Goal: Information Seeking & Learning: Check status

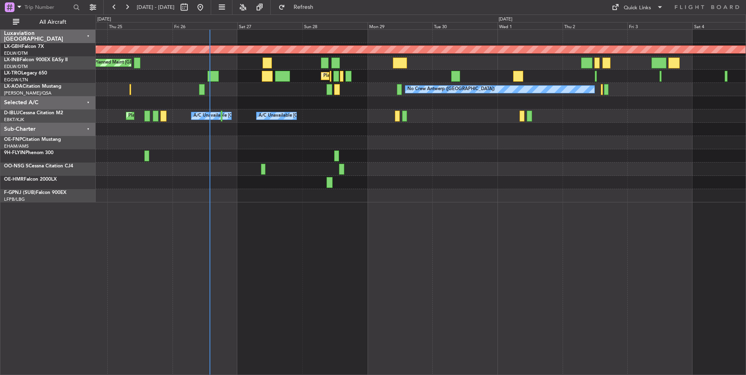
click at [311, 283] on div "Planned Maint Nurnberg Planned Maint [GEOGRAPHIC_DATA] ([GEOGRAPHIC_DATA]) Plan…" at bounding box center [421, 202] width 651 height 346
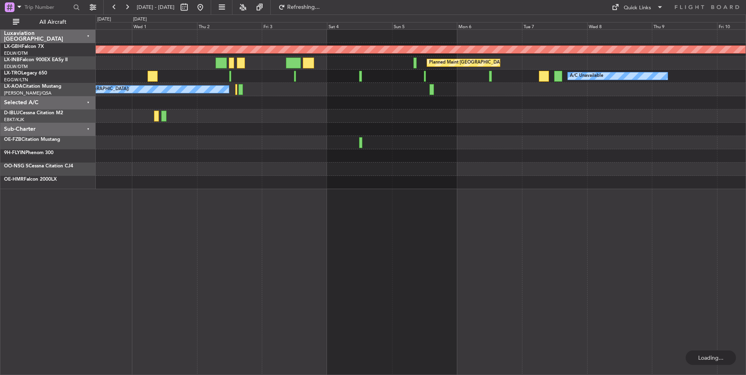
click at [310, 263] on div "Planned Maint Nurnberg Planned Maint [GEOGRAPHIC_DATA] ([GEOGRAPHIC_DATA]) A/C …" at bounding box center [421, 202] width 651 height 346
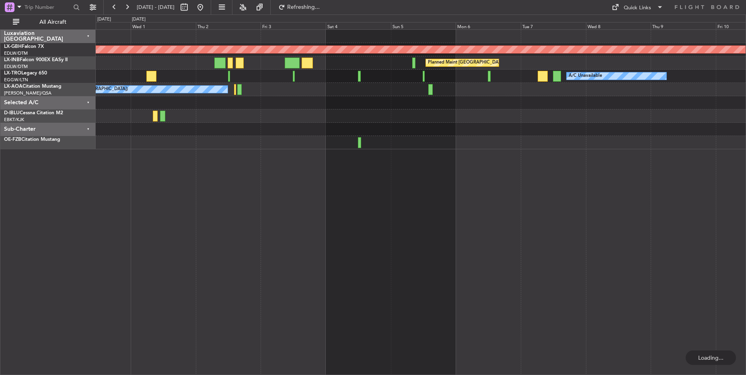
click at [359, 233] on div "Planned Maint Nurnberg Planned Maint [GEOGRAPHIC_DATA] ([GEOGRAPHIC_DATA]) A/C …" at bounding box center [421, 202] width 651 height 346
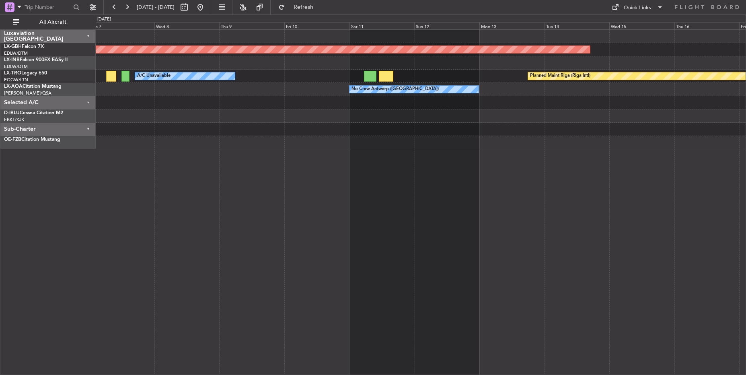
click at [431, 219] on div "Planned Maint Nurnberg Planned Maint [GEOGRAPHIC_DATA] ([GEOGRAPHIC_DATA]) A/C …" at bounding box center [421, 202] width 651 height 346
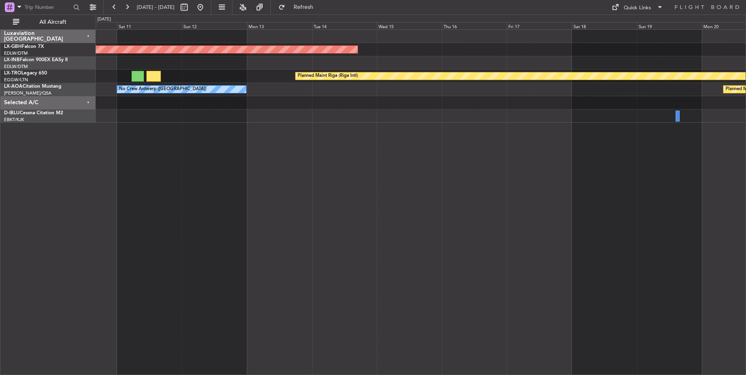
click at [322, 173] on div "Planned Maint Nurnberg Planned Maint [GEOGRAPHIC_DATA] (Riga Intl) A/C Unavaila…" at bounding box center [421, 202] width 651 height 346
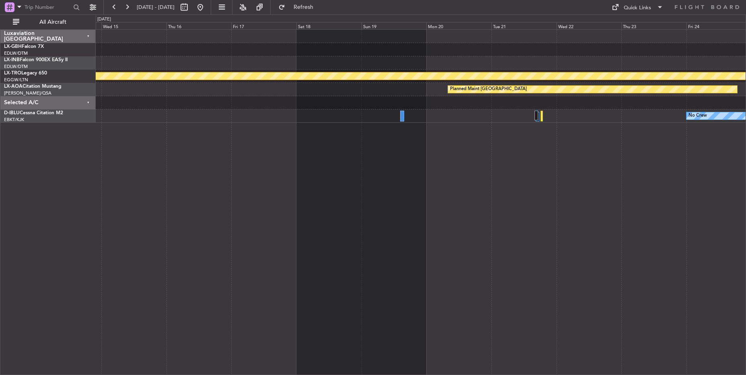
click at [195, 180] on div "Planned Maint Nurnberg Planned Maint [GEOGRAPHIC_DATA] (Riga Intl) Planned Main…" at bounding box center [421, 202] width 651 height 346
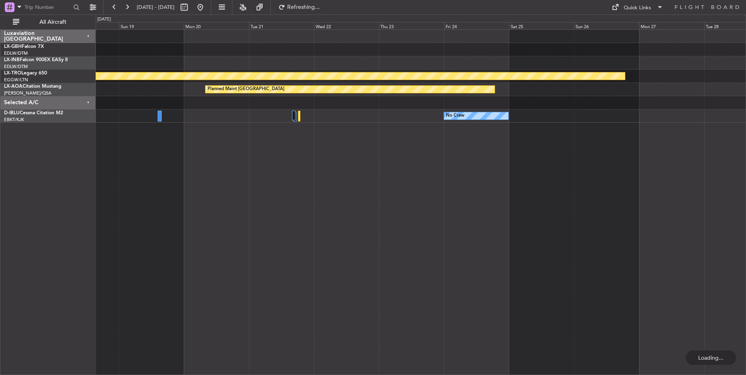
click at [363, 157] on div "Planned Maint Riga (Riga Intl) Planned Maint [GEOGRAPHIC_DATA] No Crew" at bounding box center [421, 202] width 651 height 346
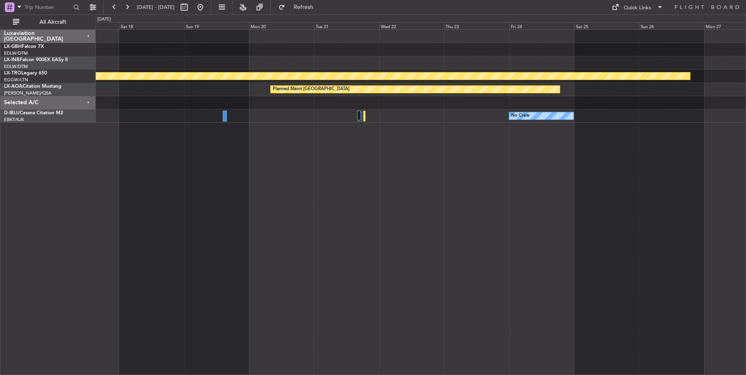
click at [373, 204] on div "Planned Maint Riga (Riga Intl) Planned Maint [GEOGRAPHIC_DATA] No Crew" at bounding box center [421, 202] width 651 height 346
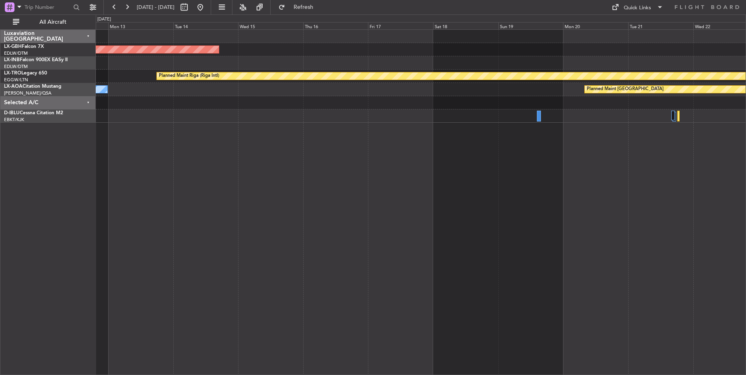
click at [567, 203] on div "Planned Maint Nurnberg Planned Maint [GEOGRAPHIC_DATA] (Riga Intl) Planned Main…" at bounding box center [421, 202] width 651 height 346
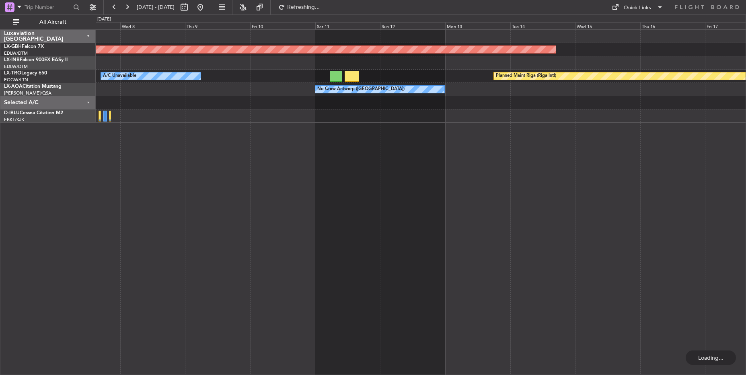
click at [604, 255] on div "Planned Maint Nurnberg Planned Maint [GEOGRAPHIC_DATA] ([GEOGRAPHIC_DATA]) Plan…" at bounding box center [421, 202] width 651 height 346
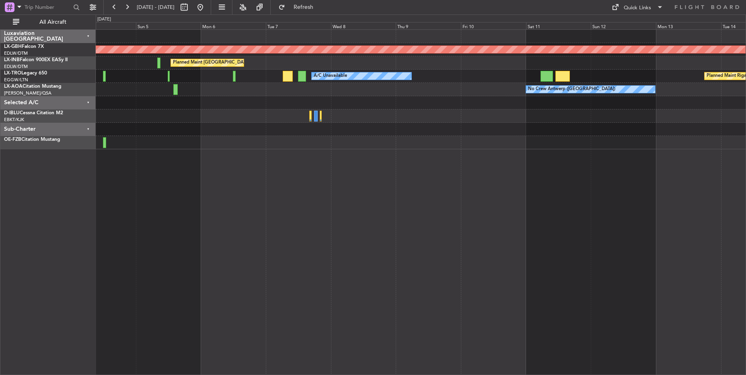
click at [579, 227] on div "Planned Maint Nurnberg Planned Maint [GEOGRAPHIC_DATA] ([GEOGRAPHIC_DATA]) A/C …" at bounding box center [421, 202] width 651 height 346
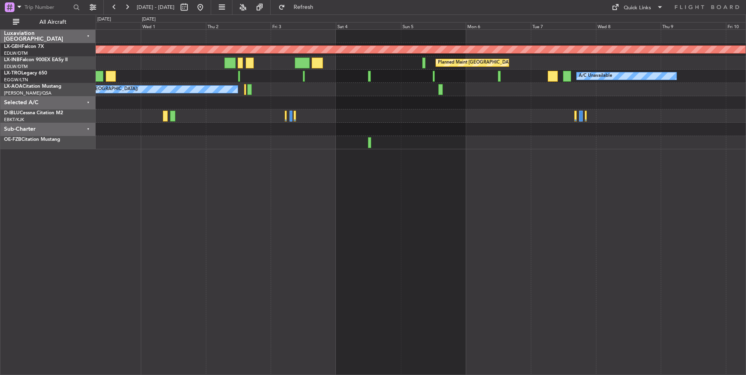
click at [432, 148] on div "Planned Maint Nurnberg Planned Maint [GEOGRAPHIC_DATA] ([GEOGRAPHIC_DATA]) A/C …" at bounding box center [421, 90] width 650 height 120
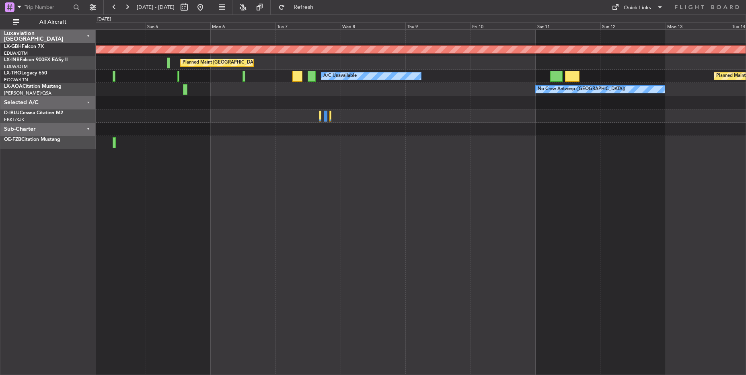
click at [313, 245] on div "Planned Maint Nurnberg Planned Maint [GEOGRAPHIC_DATA] ([GEOGRAPHIC_DATA]) A/C …" at bounding box center [421, 202] width 651 height 346
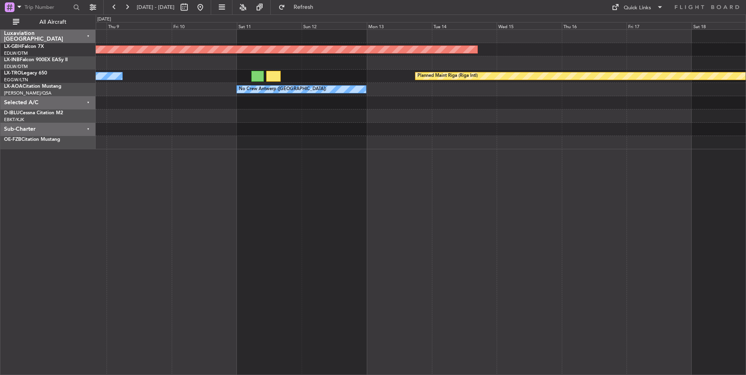
click at [334, 242] on div "Planned Maint Nurnberg Planned Maint [GEOGRAPHIC_DATA] ([GEOGRAPHIC_DATA]) A/C …" at bounding box center [421, 202] width 651 height 346
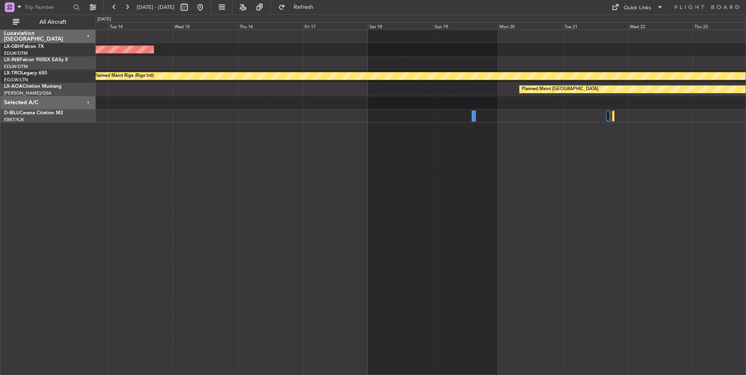
click at [288, 235] on div "Planned Maint Nurnberg Planned Maint [GEOGRAPHIC_DATA] (Riga Intl) Planned Main…" at bounding box center [421, 202] width 651 height 346
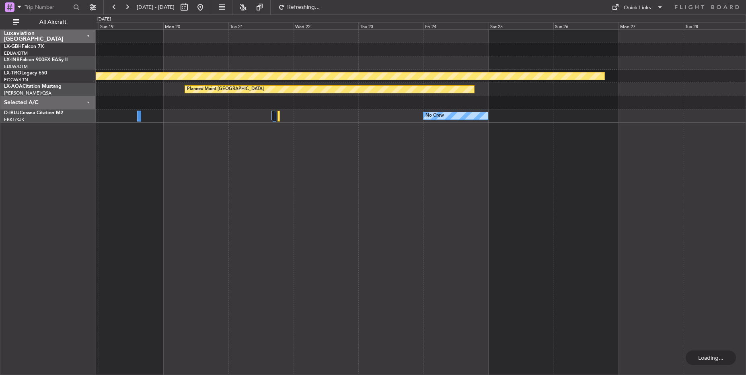
click at [293, 243] on div "Planned Maint Riga (Riga Intl) Planned Maint [GEOGRAPHIC_DATA] No Crew" at bounding box center [421, 202] width 651 height 346
click at [321, 9] on span "Refresh" at bounding box center [304, 7] width 34 height 6
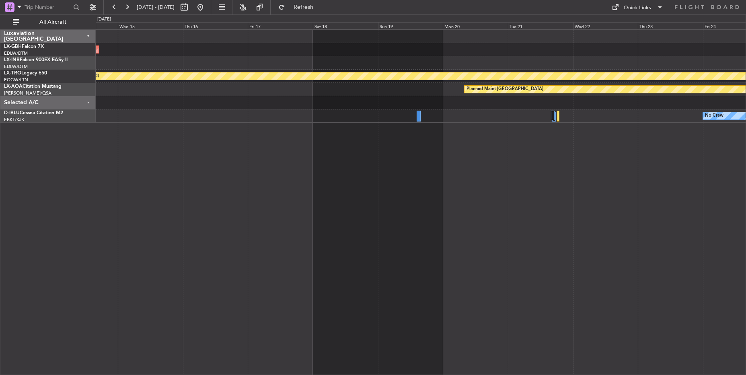
click at [579, 260] on div "Planned Maint Nurnberg Planned Maint [GEOGRAPHIC_DATA] (Riga Intl) Planned Main…" at bounding box center [421, 202] width 651 height 346
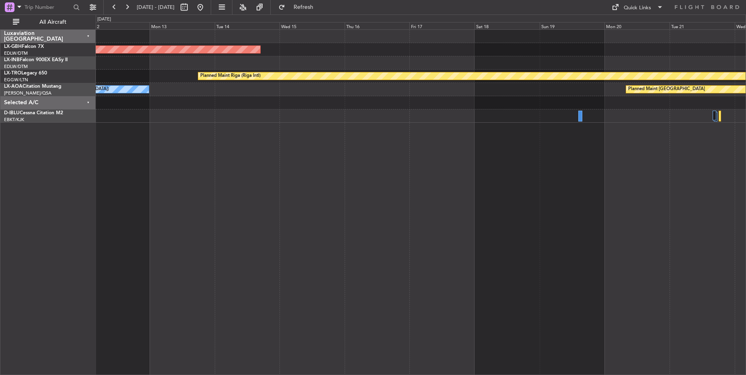
click at [672, 164] on div "Planned Maint Nurnberg Planned Maint [GEOGRAPHIC_DATA] (Riga Intl) Planned Main…" at bounding box center [421, 202] width 651 height 346
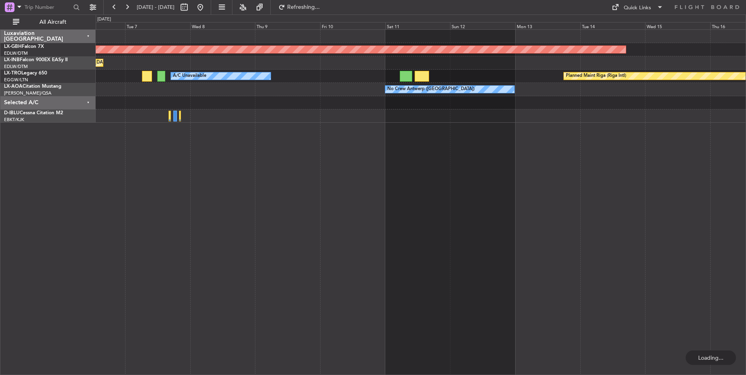
click at [576, 169] on div "Planned Maint Nurnberg Planned Maint [GEOGRAPHIC_DATA] ([GEOGRAPHIC_DATA]) Plan…" at bounding box center [421, 202] width 651 height 346
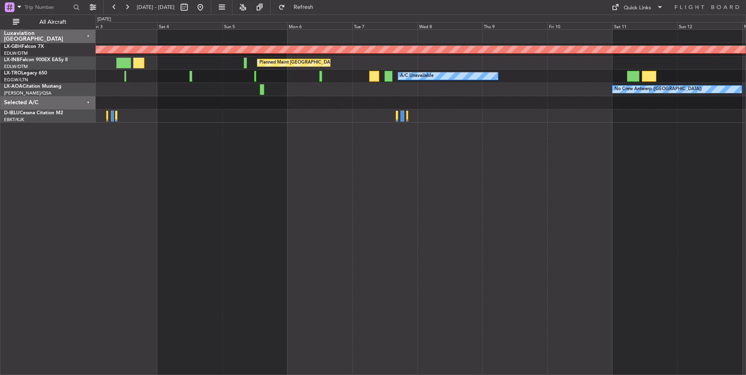
click at [616, 175] on div "Planned Maint Nurnberg Planned Maint [GEOGRAPHIC_DATA] ([GEOGRAPHIC_DATA]) A/C …" at bounding box center [421, 202] width 651 height 346
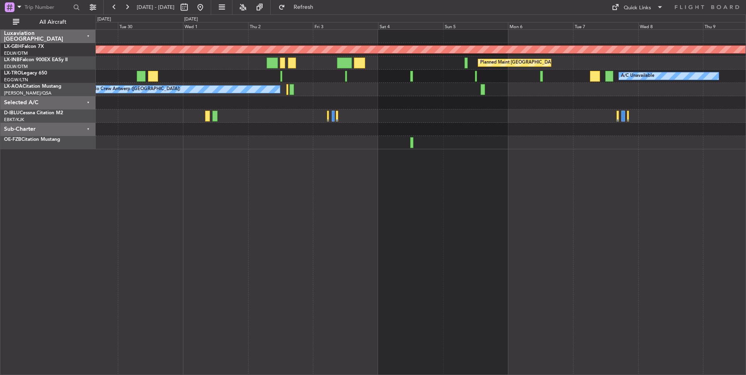
click at [424, 219] on div "Planned Maint Nurnberg Planned Maint [GEOGRAPHIC_DATA] ([GEOGRAPHIC_DATA]) A/C …" at bounding box center [421, 202] width 651 height 346
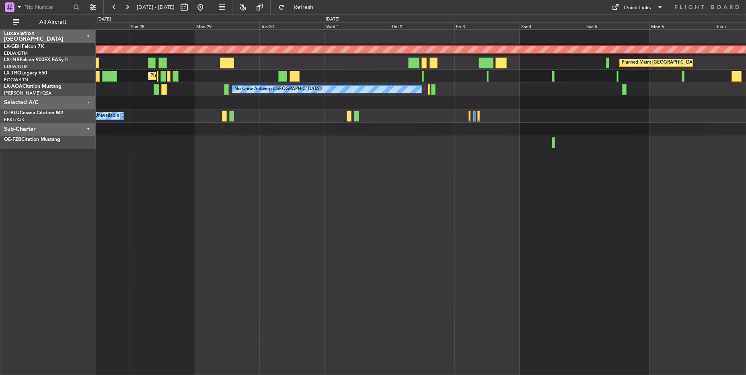
click at [371, 202] on div "Planned Maint Nurnberg Planned Maint [GEOGRAPHIC_DATA] ([GEOGRAPHIC_DATA]) Plan…" at bounding box center [421, 202] width 651 height 346
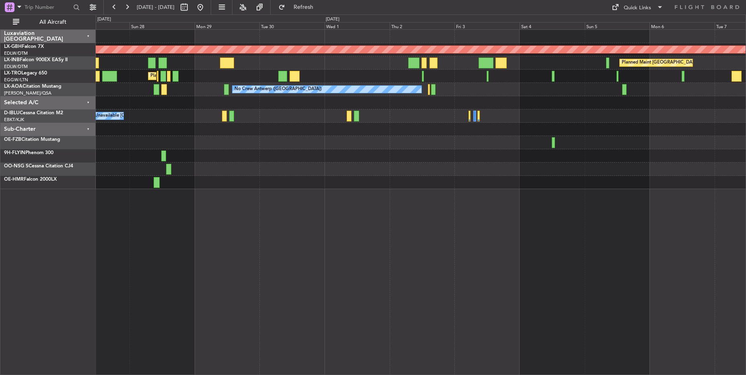
click at [87, 129] on div "Sub-Charter" at bounding box center [47, 129] width 95 height 13
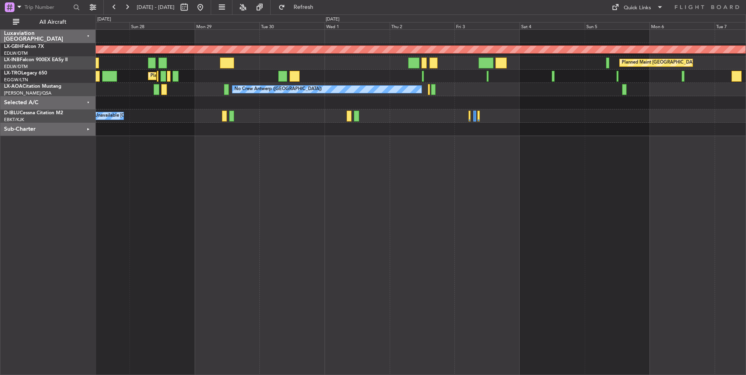
click at [89, 99] on div "Selected A/C" at bounding box center [47, 102] width 95 height 13
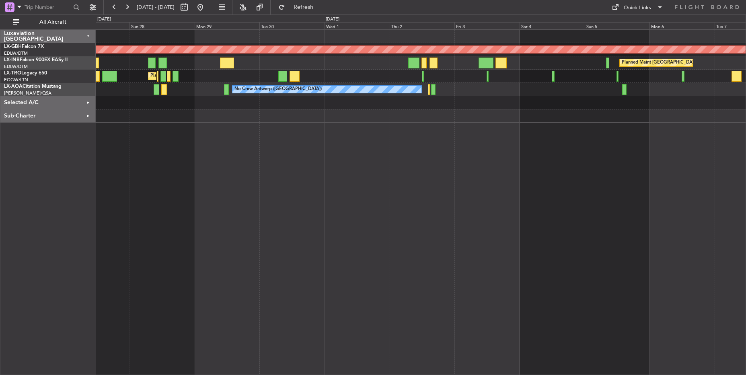
click at [304, 184] on div "Planned Maint Nurnberg Planned Maint [GEOGRAPHIC_DATA] ([GEOGRAPHIC_DATA]) Plan…" at bounding box center [421, 202] width 651 height 346
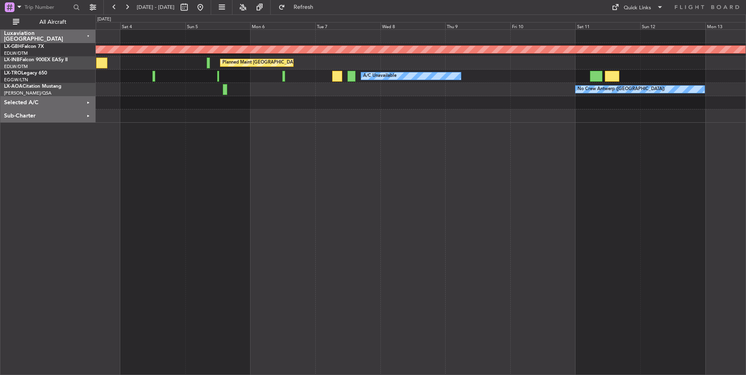
click at [366, 231] on div "Planned Maint Nurnberg Planned Maint [GEOGRAPHIC_DATA] ([GEOGRAPHIC_DATA]) A/C …" at bounding box center [421, 202] width 651 height 346
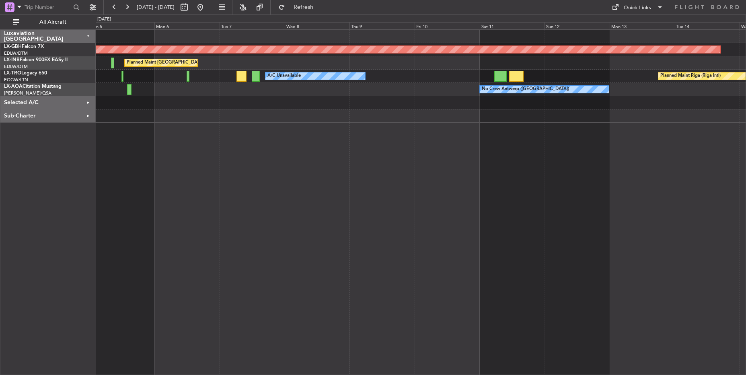
click at [347, 284] on div "Planned Maint Nurnberg Planned Maint [GEOGRAPHIC_DATA] ([GEOGRAPHIC_DATA]) A/C …" at bounding box center [421, 202] width 651 height 346
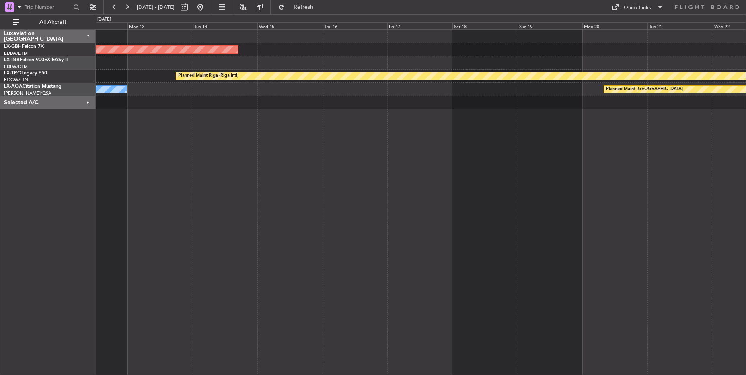
click at [359, 259] on div "Planned Maint Nurnberg Planned Maint [GEOGRAPHIC_DATA] (Riga Intl) No Crew [GEO…" at bounding box center [421, 202] width 651 height 346
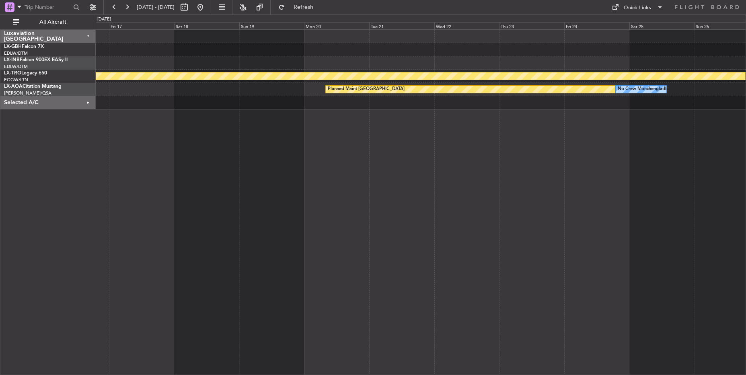
click at [336, 274] on div "Planned Maint Nurnberg Planned Maint [GEOGRAPHIC_DATA] (Riga Intl) Planned Main…" at bounding box center [421, 202] width 651 height 346
